Goal: Task Accomplishment & Management: Manage account settings

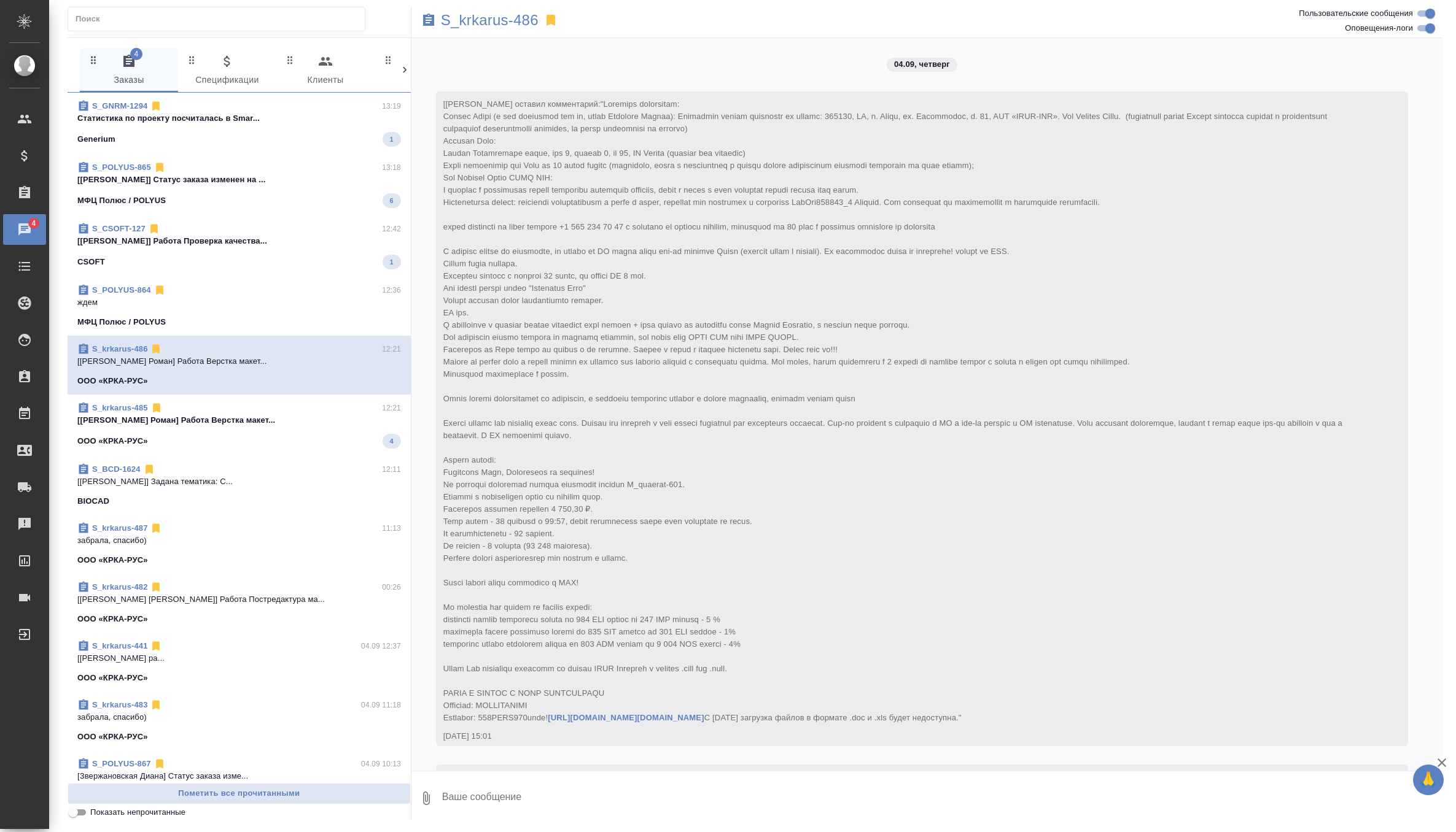
click at [277, 226] on div "S_CSOFT-127 12:42" at bounding box center [239, 229] width 323 height 12
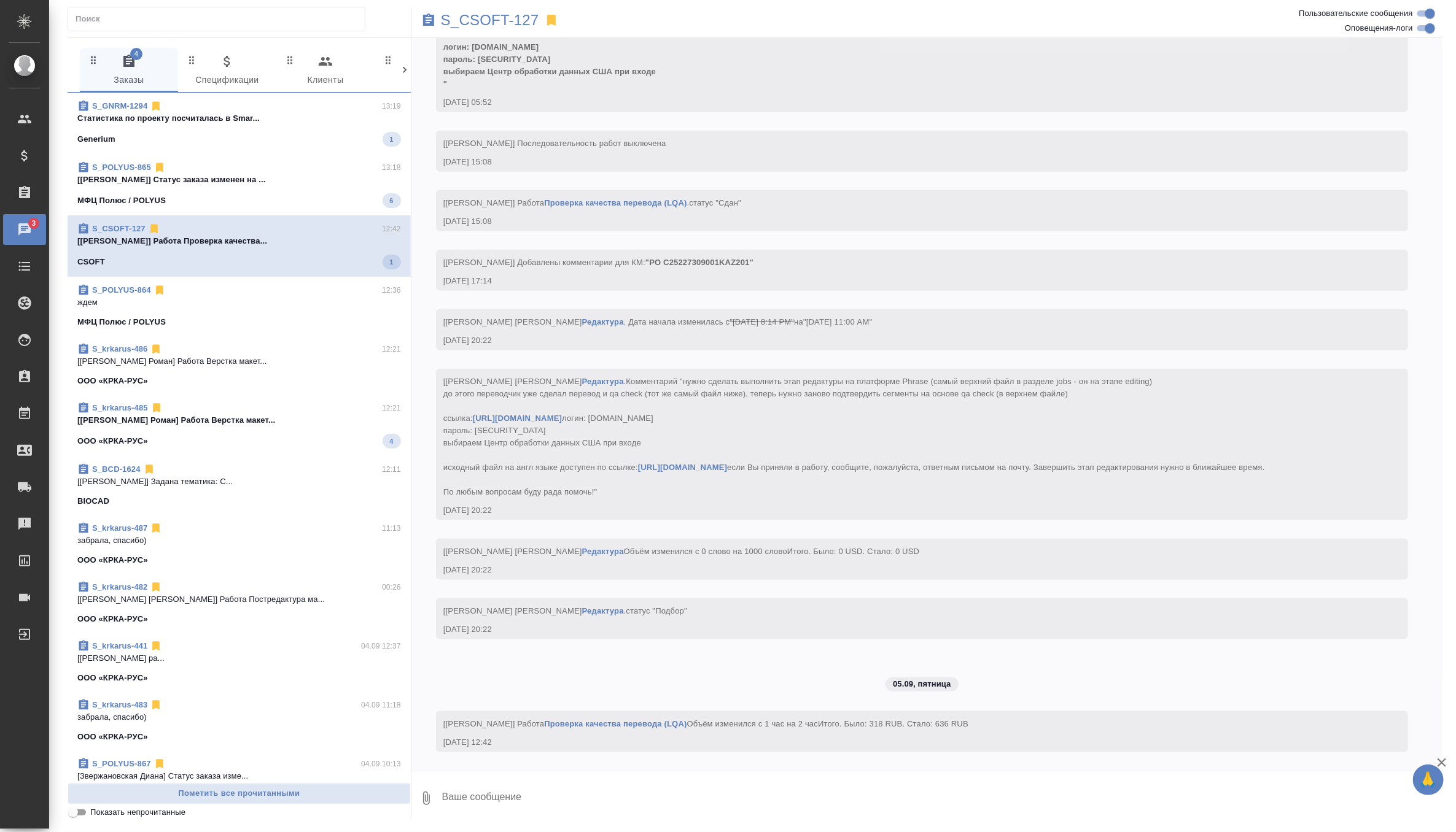
scroll to position [3904, 0]
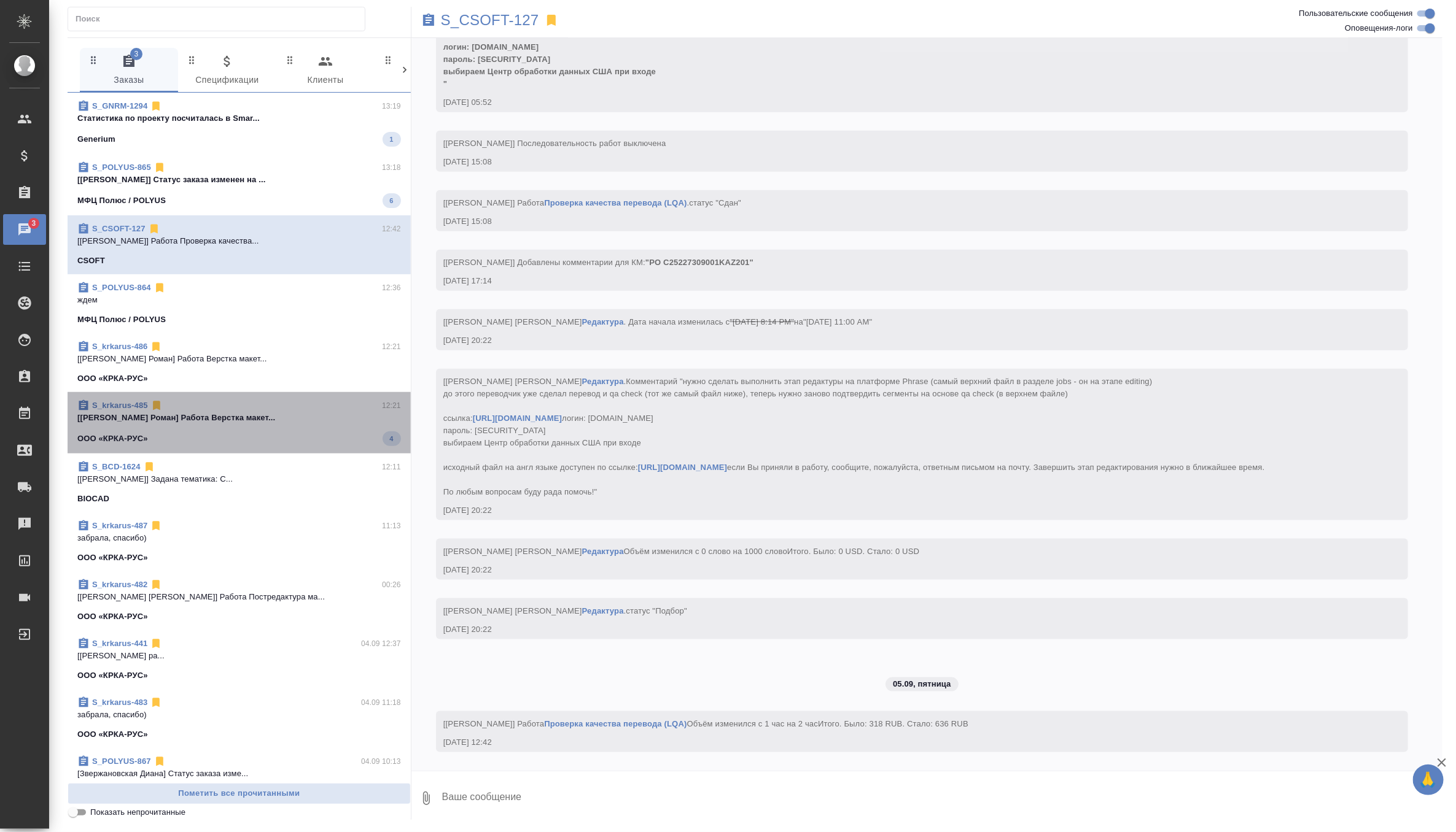
click at [296, 426] on span "S_krkarus-485 12:21 [[PERSON_NAME] Роман] Работа Верстка макет... ООО «КРКА-РУС…" at bounding box center [239, 423] width 323 height 47
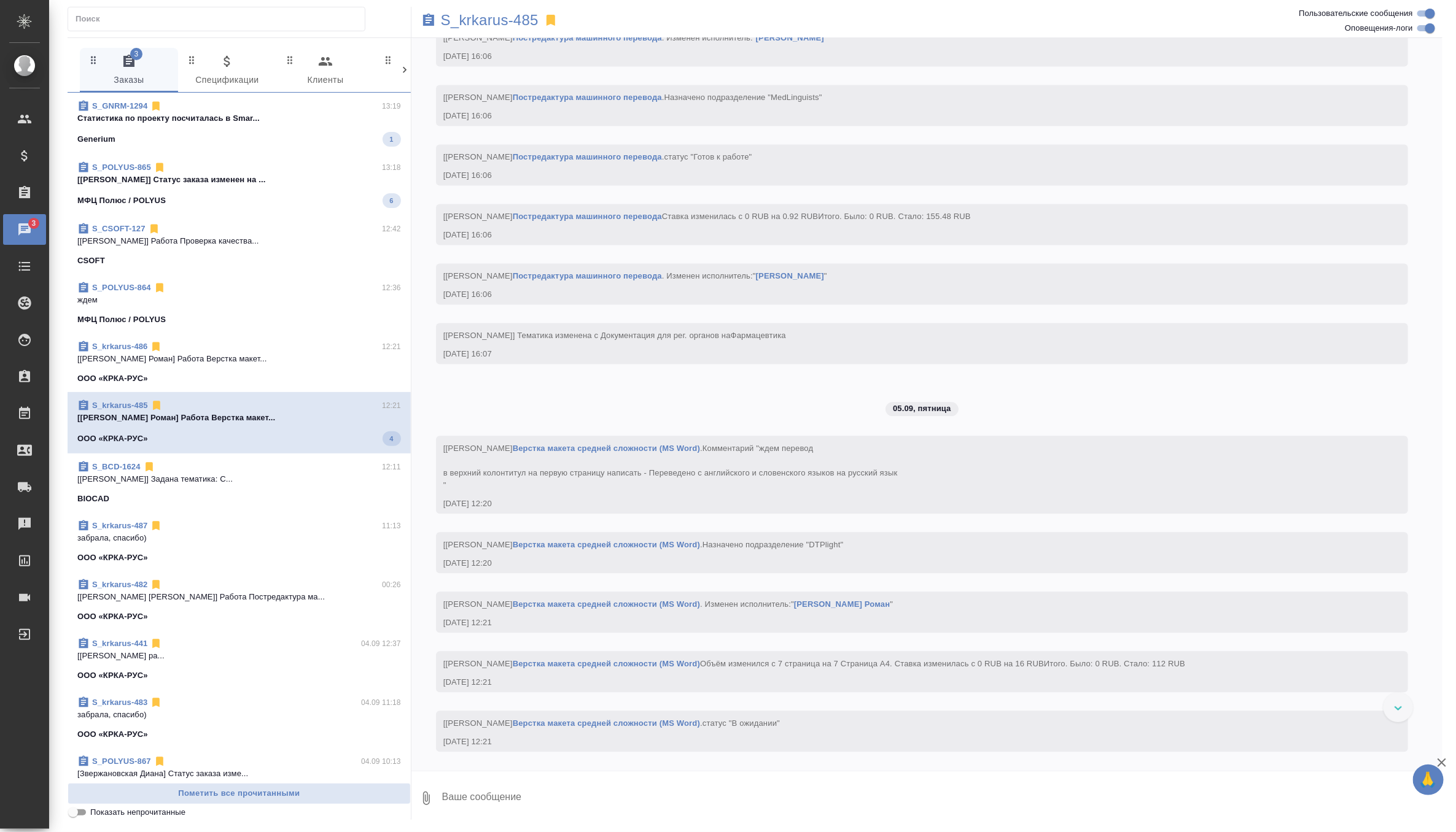
scroll to position [4443, 0]
click at [321, 191] on span "S_POLYUS-865 13:18 [[PERSON_NAME]] Статус заказа изменен на ... МФЦ Полюс / POL…" at bounding box center [239, 185] width 323 height 47
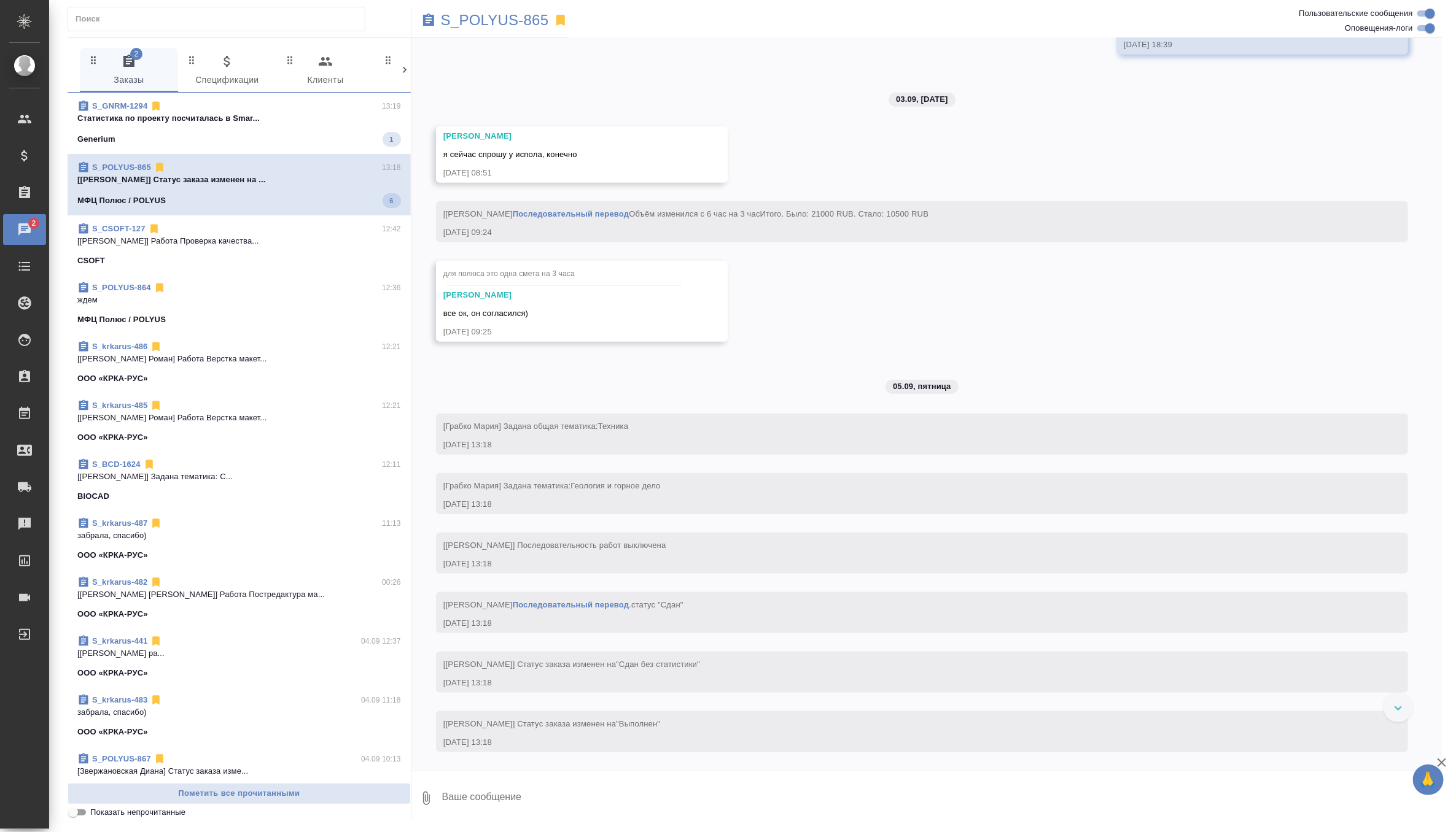
scroll to position [3644, 0]
click at [324, 107] on div "S_GNRM-1294 13:19" at bounding box center [239, 107] width 323 height 12
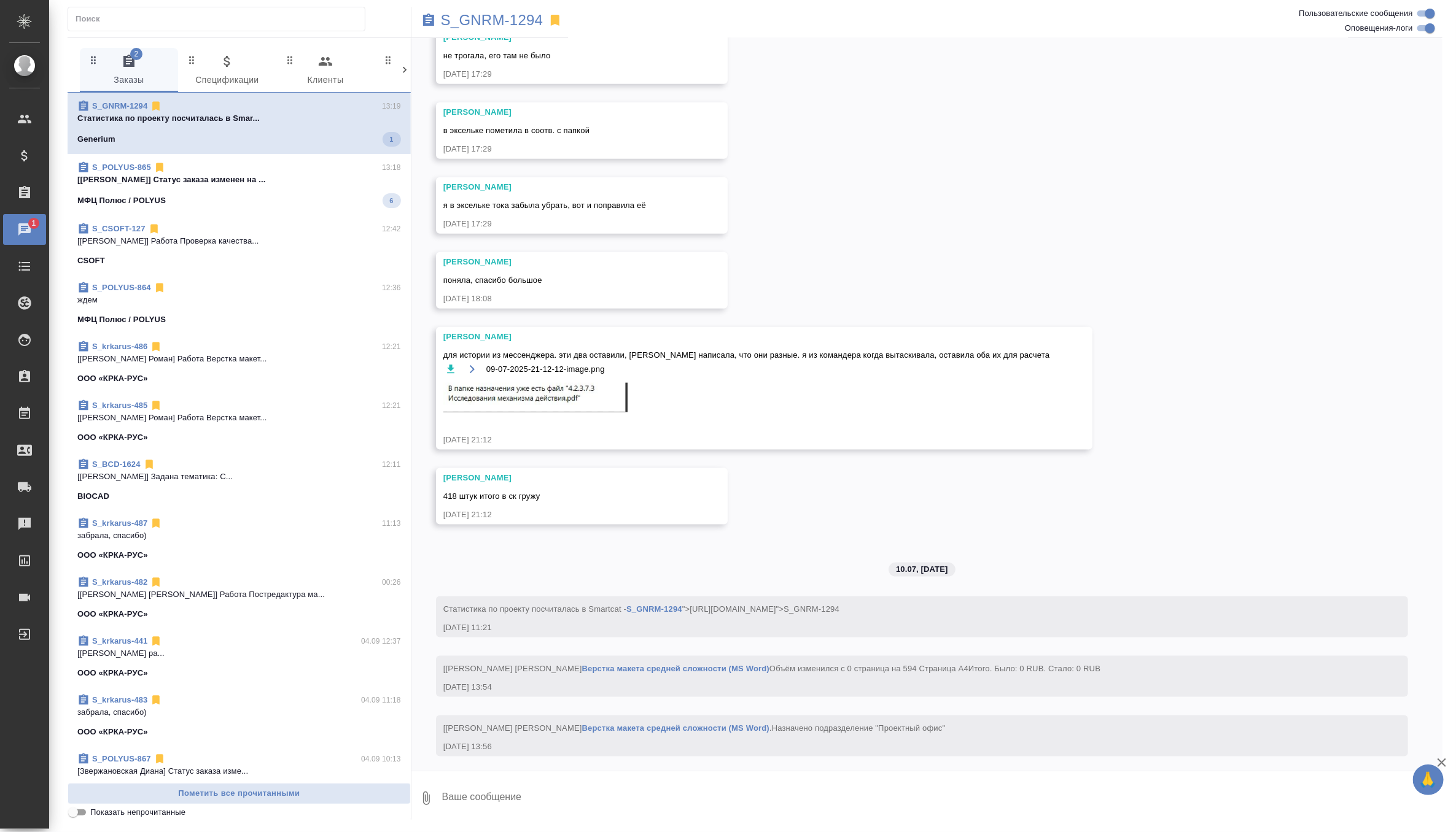
scroll to position [143579, 0]
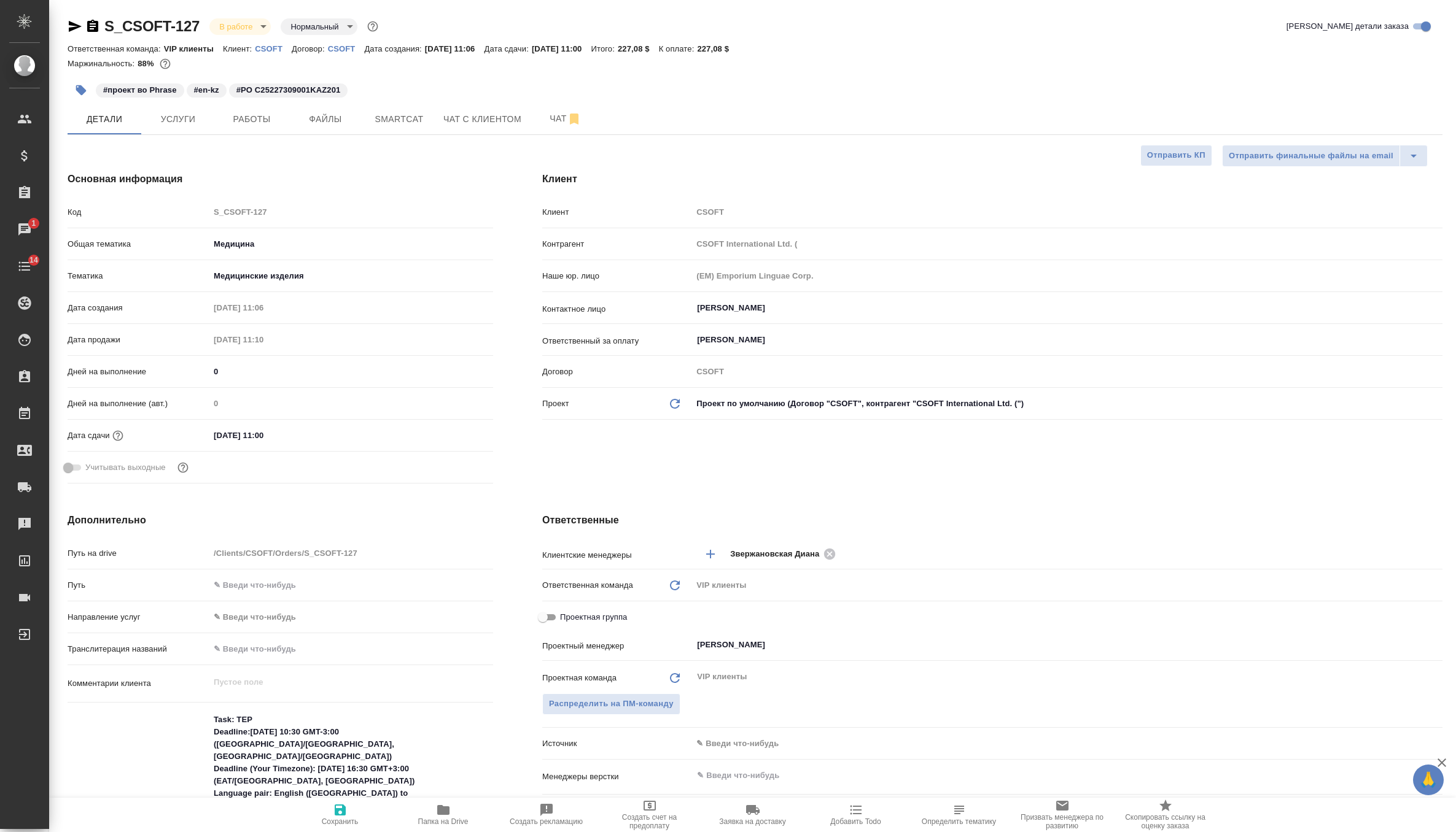
select select "RU"
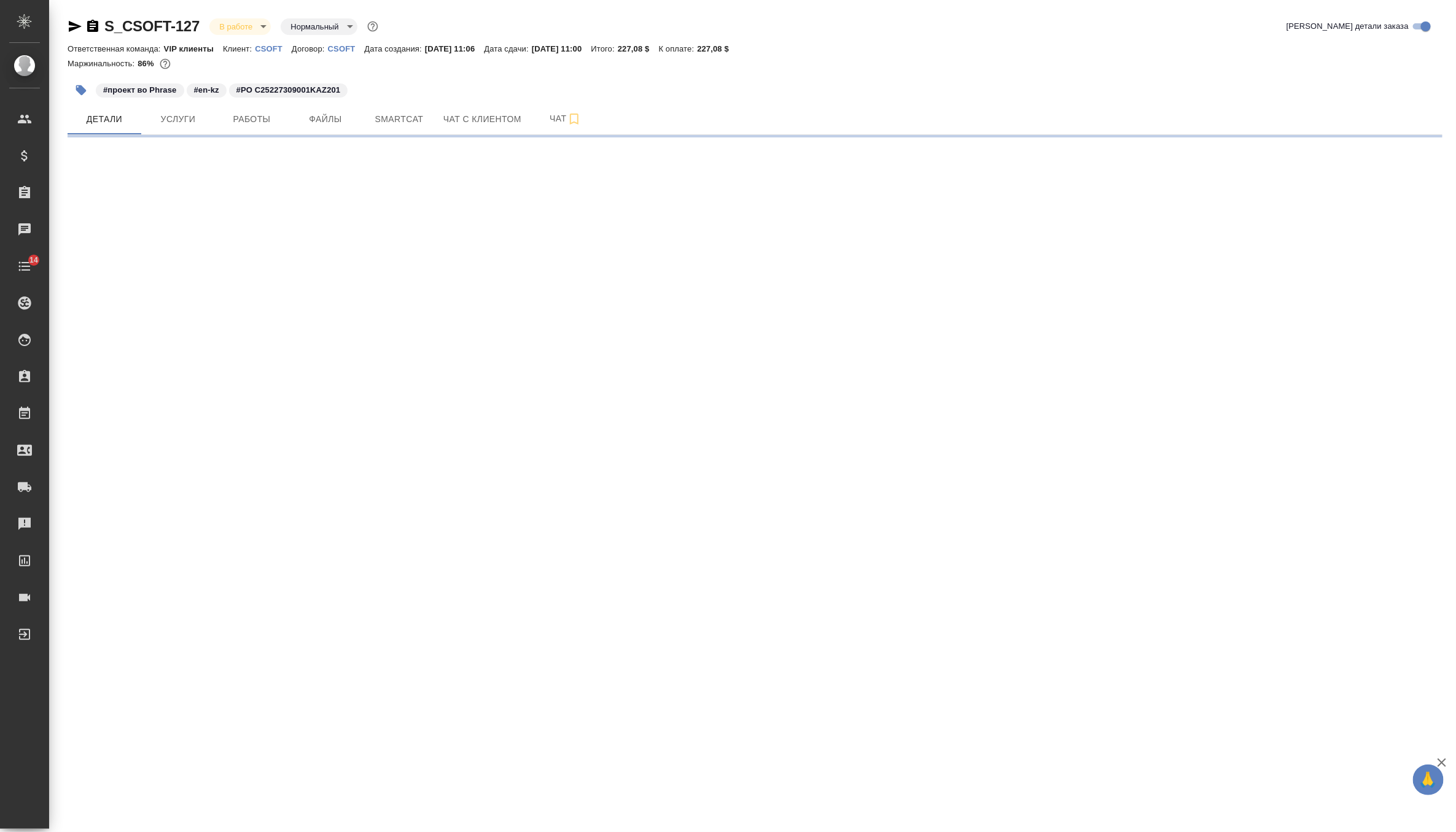
select select "RU"
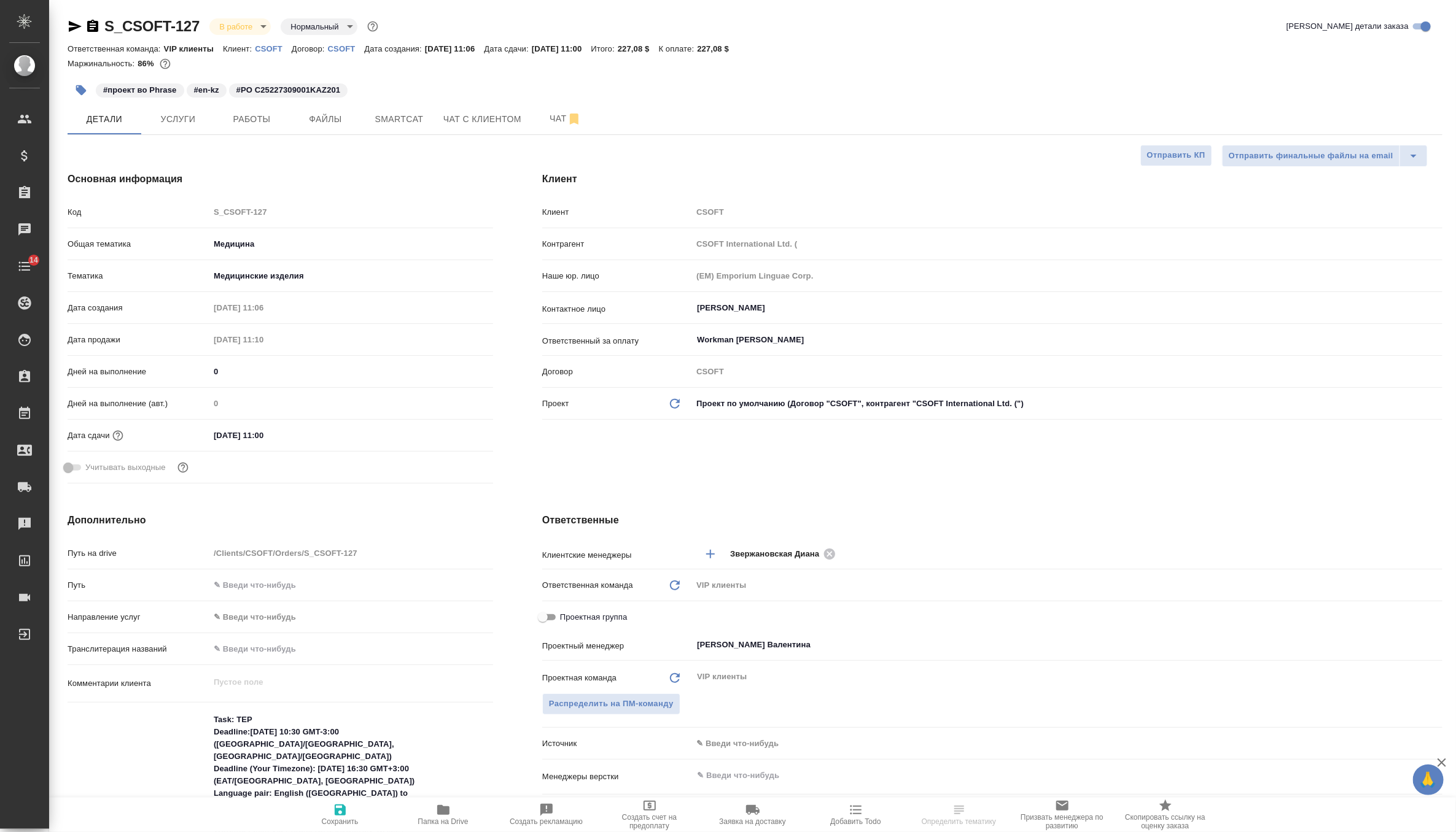
type textarea "x"
type input "[PERSON_NAME] Валентина"
select select "RU"
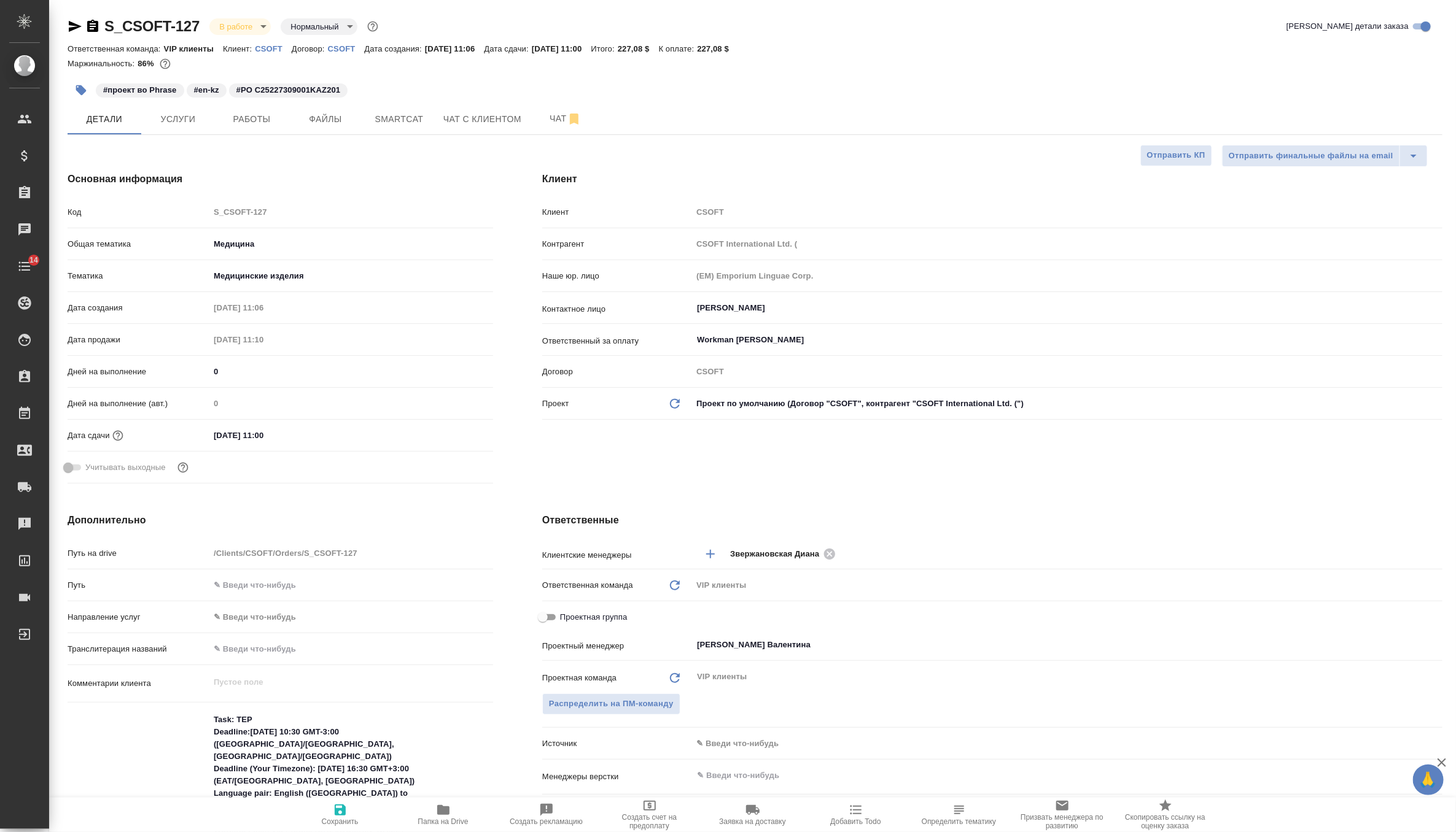
type textarea "x"
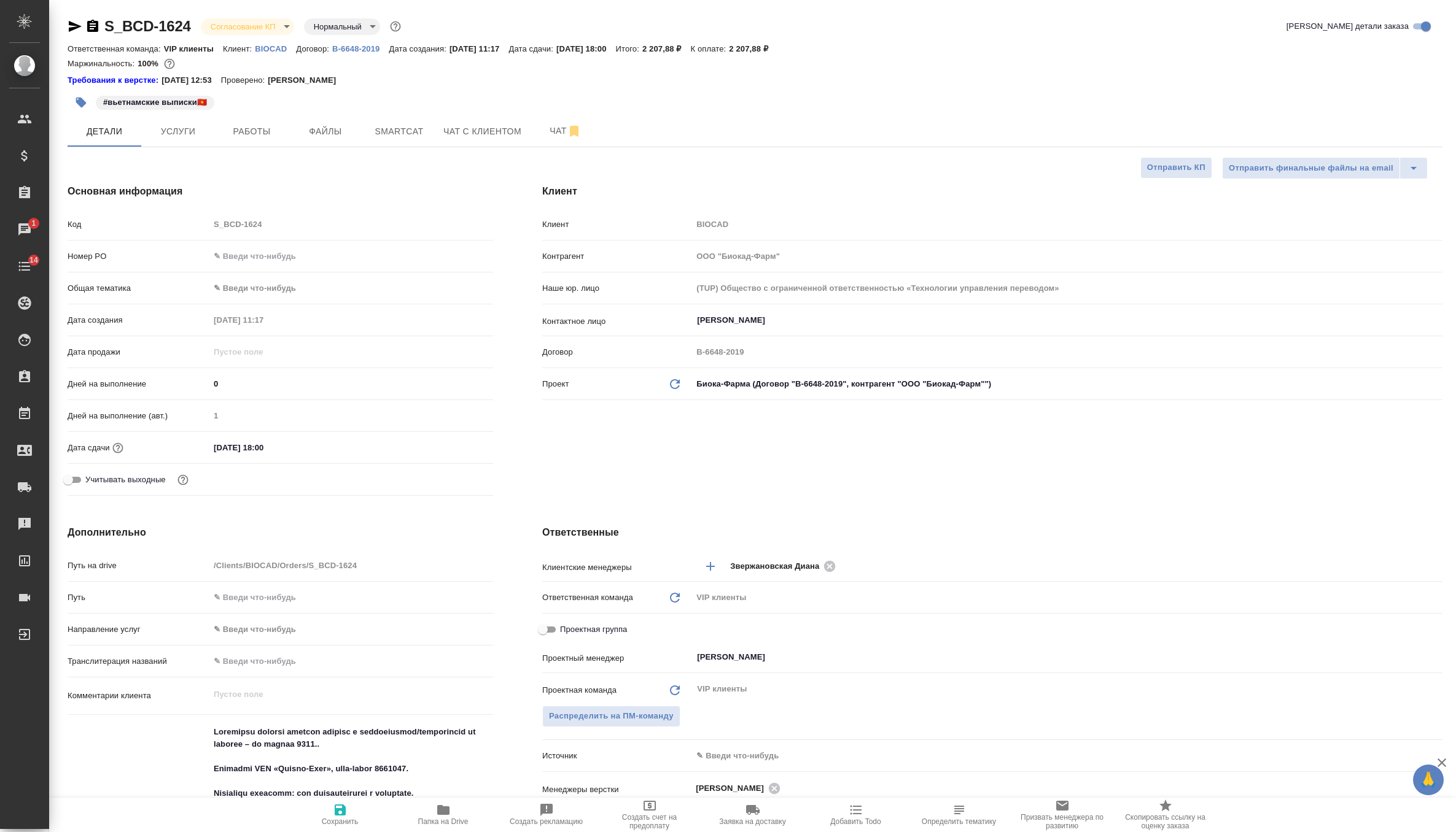
select select "RU"
click at [552, 124] on span "Чат" at bounding box center [565, 131] width 59 height 15
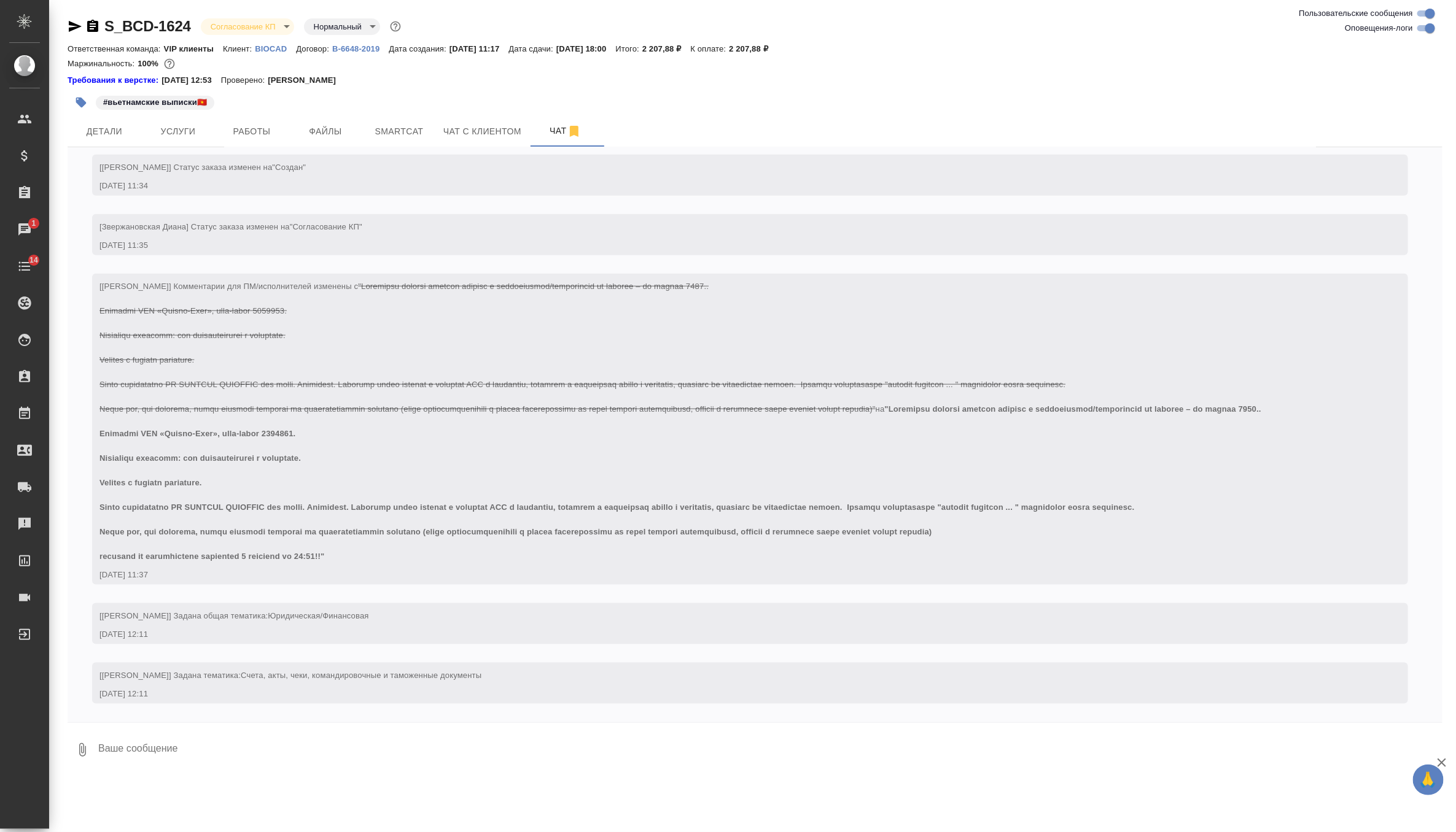
scroll to position [763, 0]
